Goal: Information Seeking & Learning: Learn about a topic

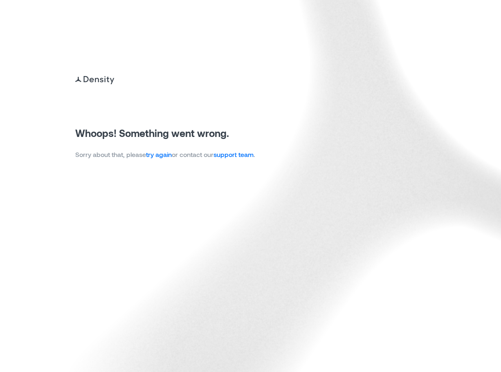
click at [162, 156] on link "try again" at bounding box center [159, 155] width 26 height 8
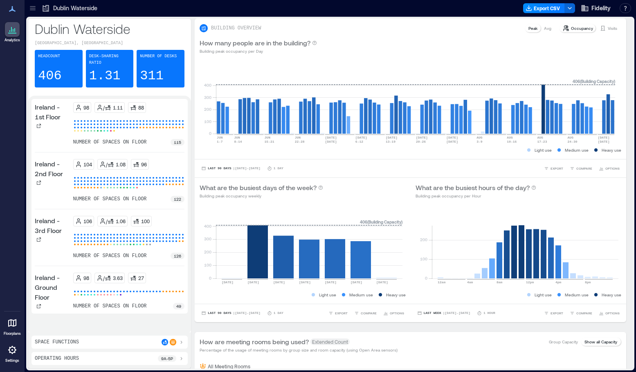
click at [36, 11] on icon at bounding box center [33, 8] width 8 height 8
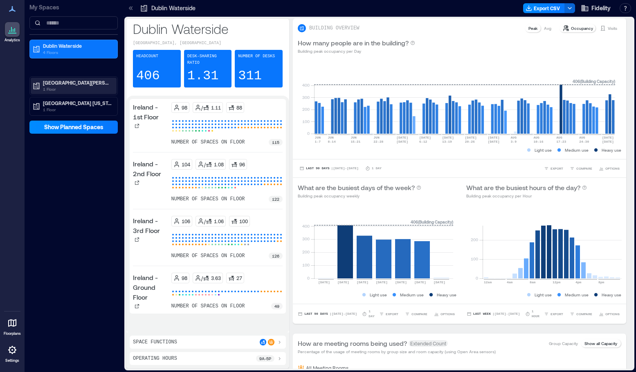
click at [67, 85] on p "Rancho Bernardo" at bounding box center [77, 82] width 69 height 7
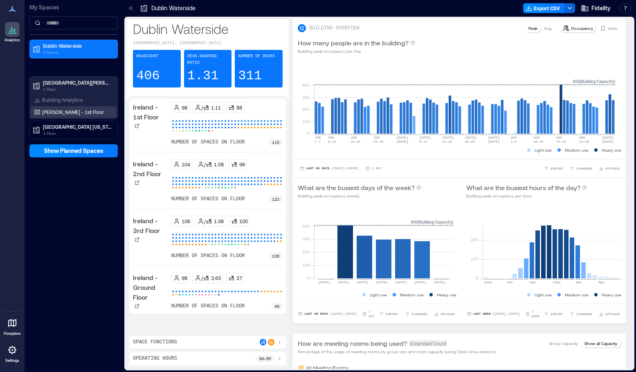
click at [64, 113] on p "Bernardo - 1st Floor" at bounding box center [73, 112] width 62 height 7
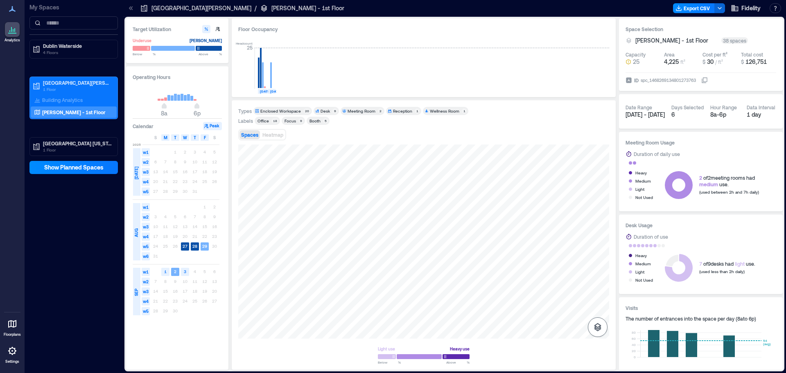
click at [501, 326] on icon "button" at bounding box center [597, 327] width 7 height 8
click at [501, 291] on p "Sensors" at bounding box center [598, 291] width 16 height 5
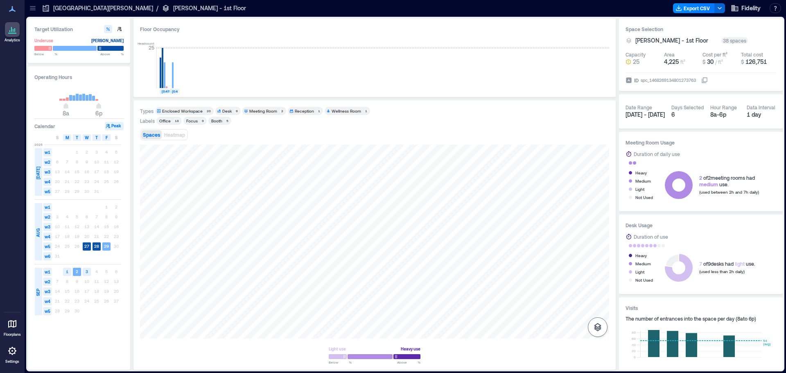
click at [595, 327] on icon "button" at bounding box center [597, 327] width 7 height 8
click at [595, 285] on icon "button" at bounding box center [597, 283] width 8 height 7
